Goal: Find specific page/section: Find specific page/section

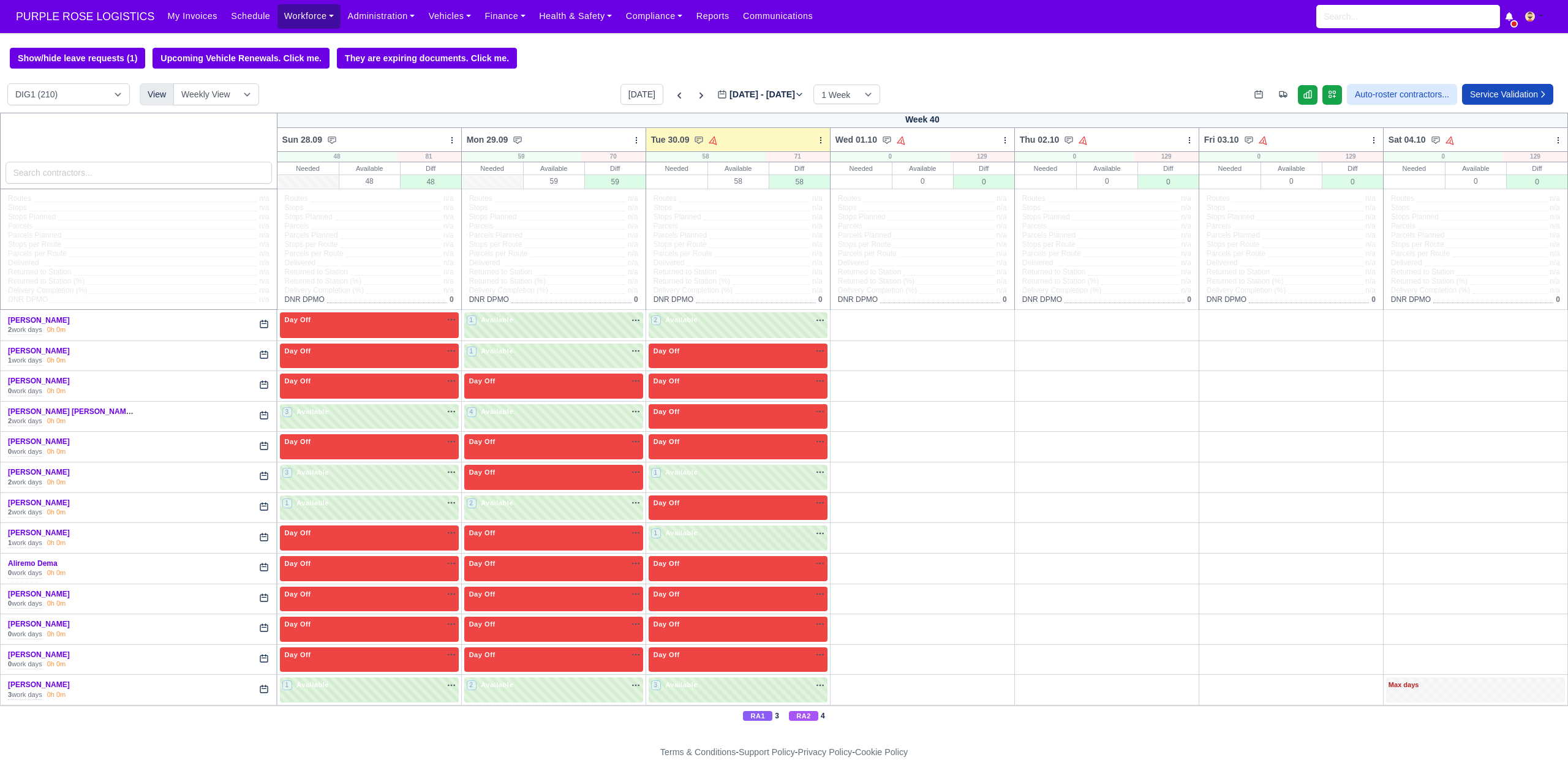
click at [313, 20] on link "Workforce" at bounding box center [309, 16] width 64 height 24
click at [294, 46] on link "Manpower" at bounding box center [332, 43] width 99 height 26
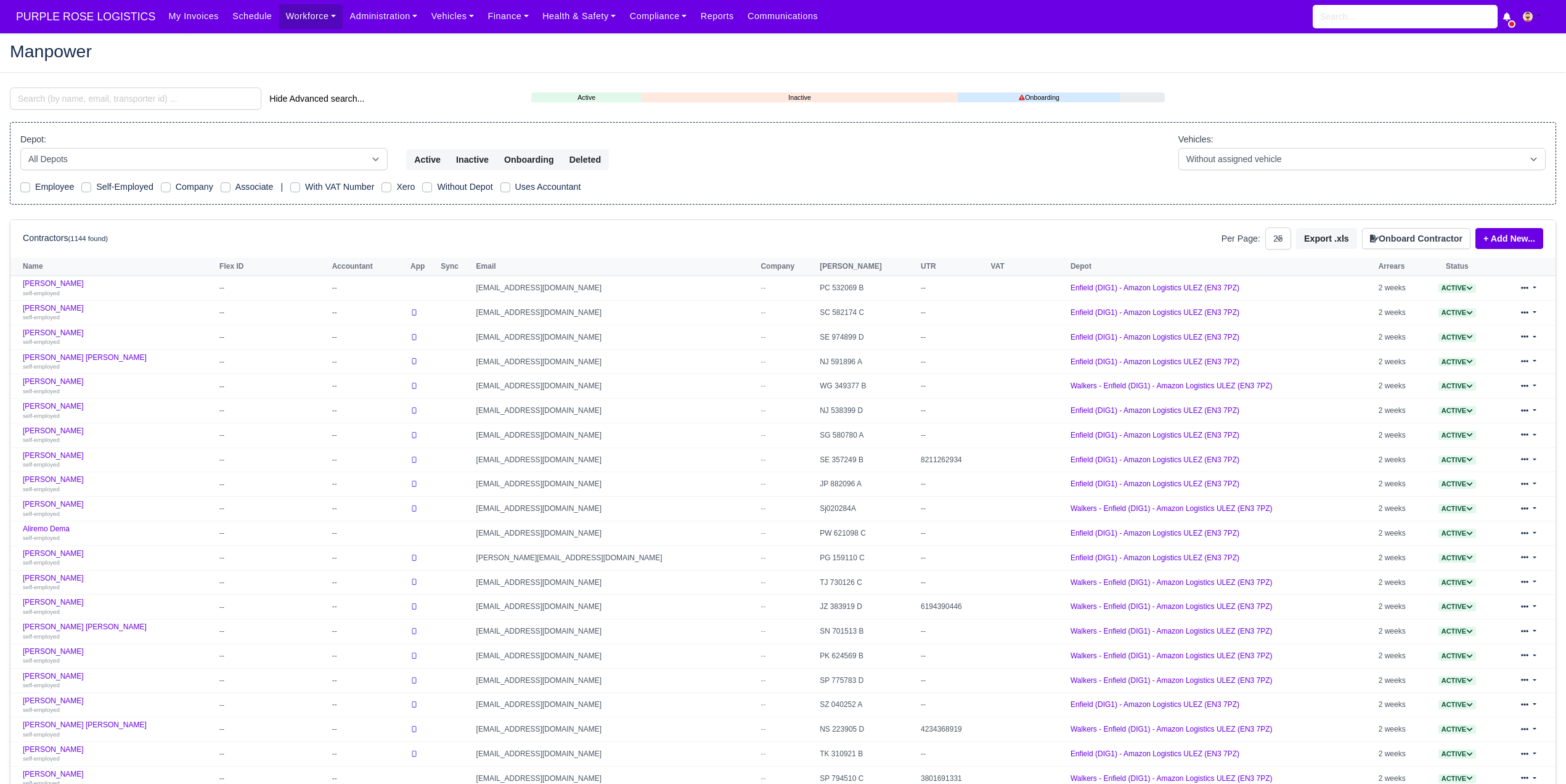
select select "25"
click at [113, 100] on input "search" at bounding box center [135, 98] width 252 height 23
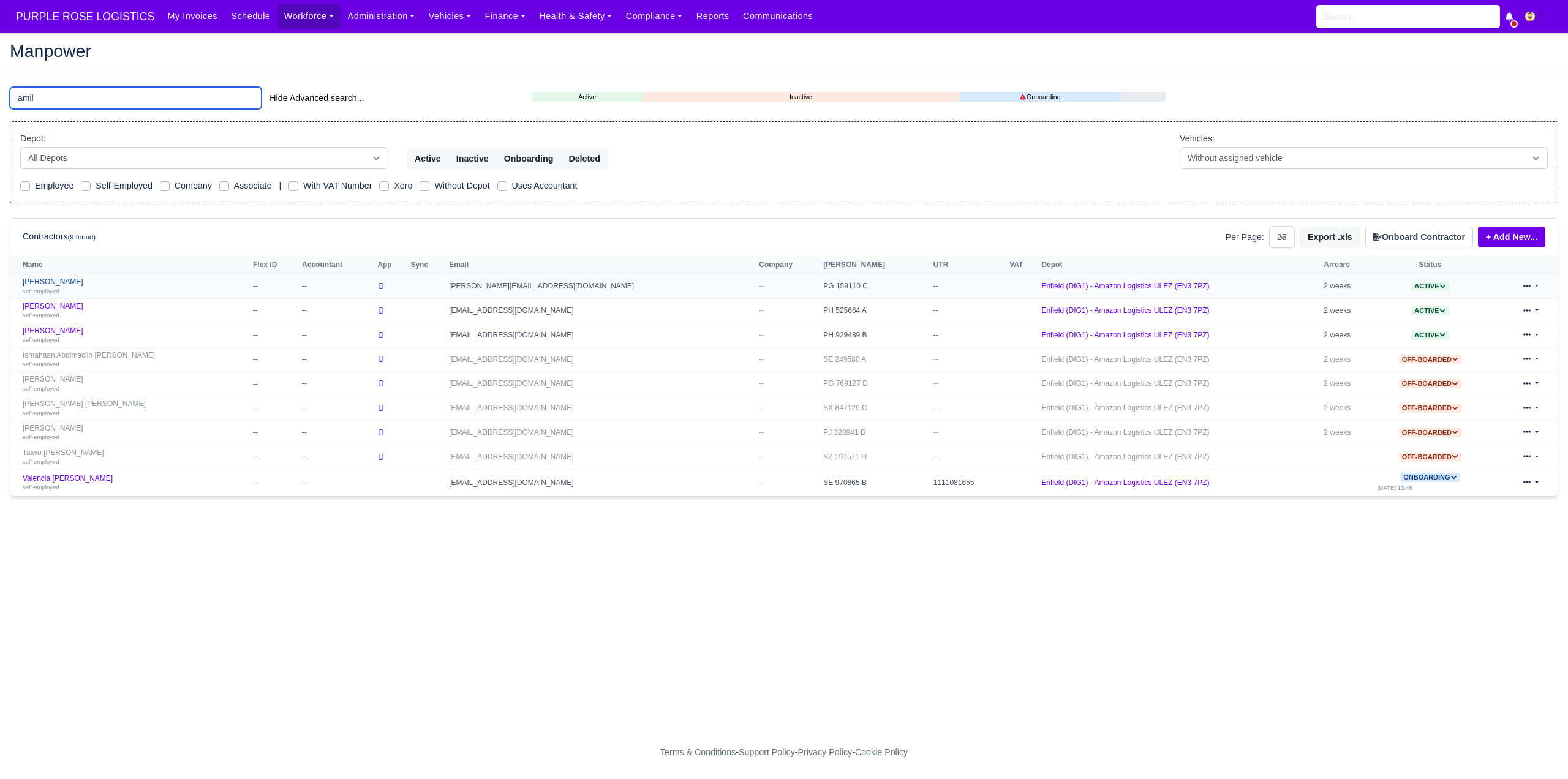
type input "amil"
click at [92, 292] on div "self-employed" at bounding box center [134, 291] width 224 height 9
